Goal: Information Seeking & Learning: Learn about a topic

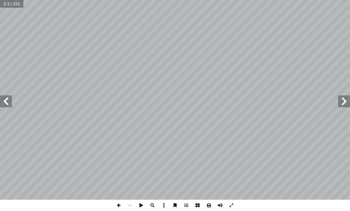
click at [6, 101] on span at bounding box center [6, 101] width 12 height 12
click at [8, 101] on span at bounding box center [6, 101] width 12 height 12
click at [10, 99] on span at bounding box center [6, 101] width 12 height 12
click at [10, 101] on span at bounding box center [6, 101] width 12 height 12
click at [9, 102] on span at bounding box center [6, 101] width 12 height 12
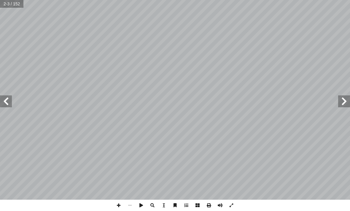
click at [9, 102] on span at bounding box center [6, 101] width 12 height 12
click at [9, 104] on span at bounding box center [6, 101] width 12 height 12
click at [8, 106] on span at bounding box center [6, 101] width 12 height 12
click at [3, 96] on span at bounding box center [6, 101] width 12 height 12
click at [11, 104] on span at bounding box center [6, 101] width 12 height 12
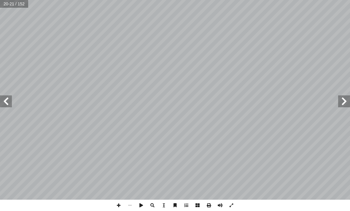
click at [5, 100] on span at bounding box center [6, 101] width 12 height 12
click at [7, 97] on span at bounding box center [6, 101] width 12 height 12
click at [7, 98] on span at bounding box center [6, 101] width 12 height 12
click at [8, 101] on span at bounding box center [6, 101] width 12 height 12
click at [7, 99] on span at bounding box center [6, 101] width 12 height 12
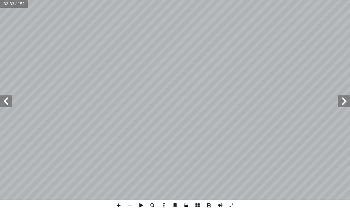
click at [8, 98] on span at bounding box center [6, 101] width 12 height 12
click at [8, 101] on span at bounding box center [6, 101] width 12 height 12
click at [8, 100] on span at bounding box center [6, 101] width 12 height 12
click at [7, 98] on span at bounding box center [6, 101] width 12 height 12
click at [5, 103] on span at bounding box center [6, 101] width 12 height 12
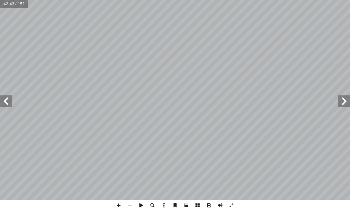
click at [6, 104] on span at bounding box center [6, 101] width 12 height 12
click at [340, 103] on span at bounding box center [344, 101] width 12 height 12
click at [342, 102] on span at bounding box center [344, 101] width 12 height 12
click at [339, 101] on span at bounding box center [344, 101] width 12 height 12
click at [340, 102] on span at bounding box center [344, 101] width 12 height 12
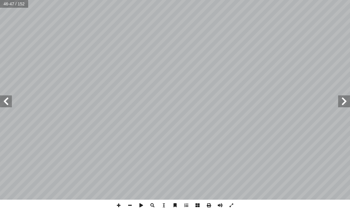
click at [340, 101] on span at bounding box center [344, 101] width 12 height 12
click at [341, 101] on span at bounding box center [344, 101] width 12 height 12
click at [340, 101] on span at bounding box center [344, 101] width 12 height 12
click at [340, 102] on span at bounding box center [344, 101] width 12 height 12
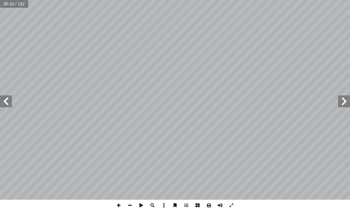
click at [341, 102] on span at bounding box center [344, 101] width 12 height 12
click at [341, 103] on span at bounding box center [344, 101] width 12 height 12
click at [8, 101] on span at bounding box center [6, 101] width 12 height 12
click at [340, 100] on span at bounding box center [344, 101] width 12 height 12
click at [342, 104] on span at bounding box center [344, 101] width 12 height 12
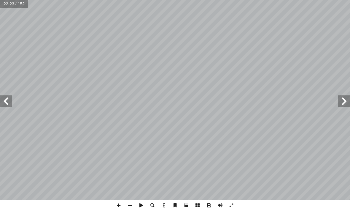
click at [10, 104] on span at bounding box center [6, 101] width 12 height 12
click at [9, 104] on span at bounding box center [6, 101] width 12 height 12
click at [7, 100] on span at bounding box center [6, 101] width 12 height 12
click at [11, 102] on span at bounding box center [6, 101] width 12 height 12
